Goal: Information Seeking & Learning: Learn about a topic

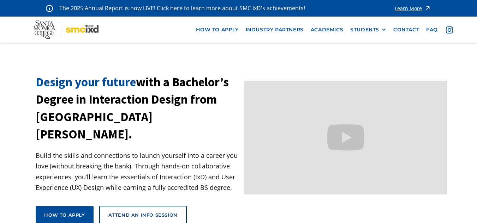
click at [0, 150] on section "Design your future with a Bachelor’s Degree in Interaction Design from [GEOGRAP…" at bounding box center [238, 161] width 477 height 174
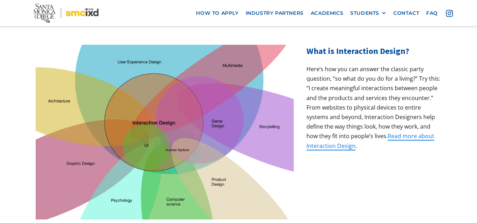
scroll to position [212, 0]
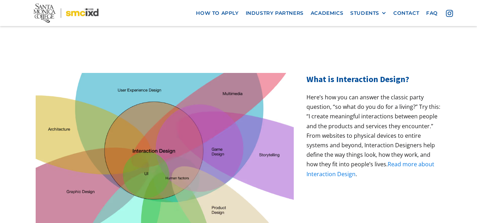
click at [416, 161] on link "Read more about Interaction Design" at bounding box center [370, 169] width 128 height 17
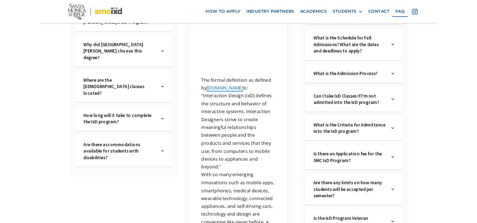
scroll to position [205, 0]
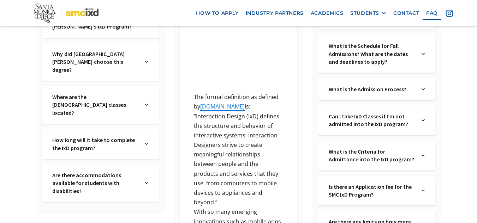
click at [77, 54] on link "Why did Santa Monica College choose this degree?" at bounding box center [95, 62] width 86 height 24
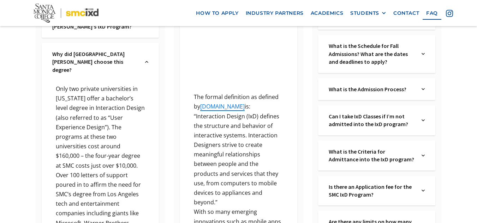
drag, startPoint x: 0, startPoint y: 71, endPoint x: 28, endPoint y: 54, distance: 32.8
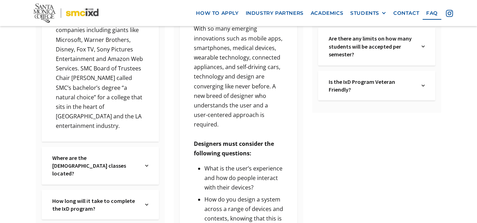
scroll to position [445, 0]
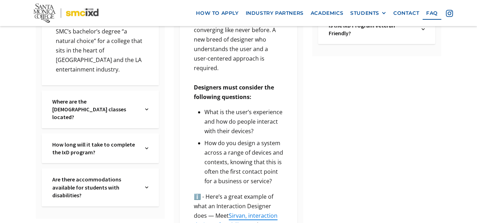
click at [85, 91] on div "Where are the IxD classes located? Text Link" at bounding box center [100, 110] width 117 height 38
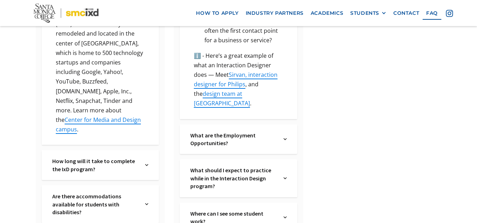
scroll to position [629, 0]
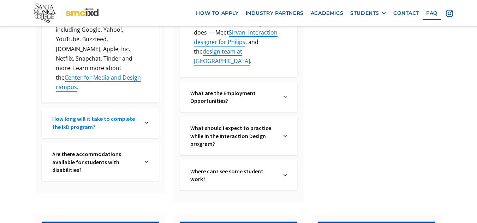
click at [77, 115] on link "How long will it take to complete the IxD program?" at bounding box center [95, 123] width 86 height 16
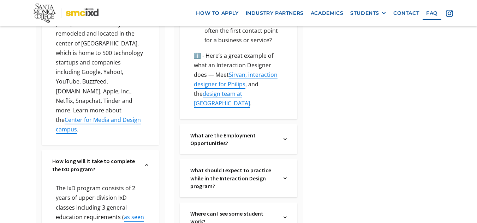
scroll to position [614, 0]
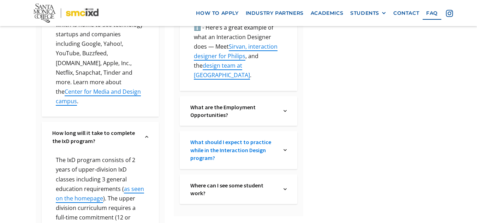
click at [205, 138] on link "What should I expect to practice while in the Interaction Design program?" at bounding box center [233, 150] width 86 height 24
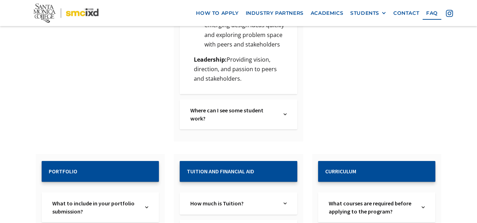
scroll to position [1405, 0]
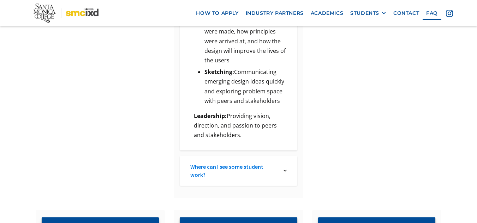
click at [268, 163] on link "Where can I see some student work?" at bounding box center [233, 171] width 86 height 16
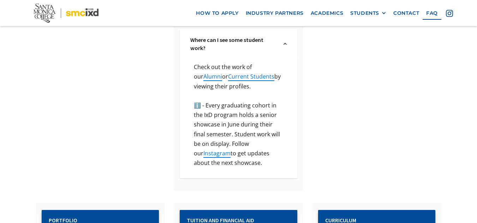
scroll to position [1617, 0]
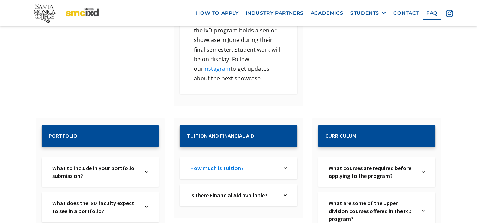
click at [236, 164] on link "How much is Tuition?" at bounding box center [233, 168] width 86 height 8
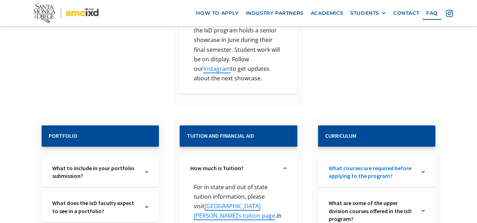
click at [361, 164] on link "What courses are required before applying to the program?" at bounding box center [372, 172] width 86 height 16
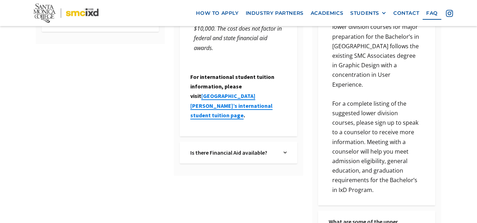
scroll to position [1857, 0]
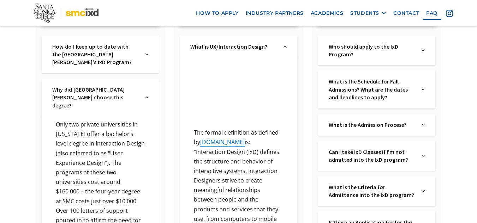
scroll to position [141, 0]
